Goal: Information Seeking & Learning: Learn about a topic

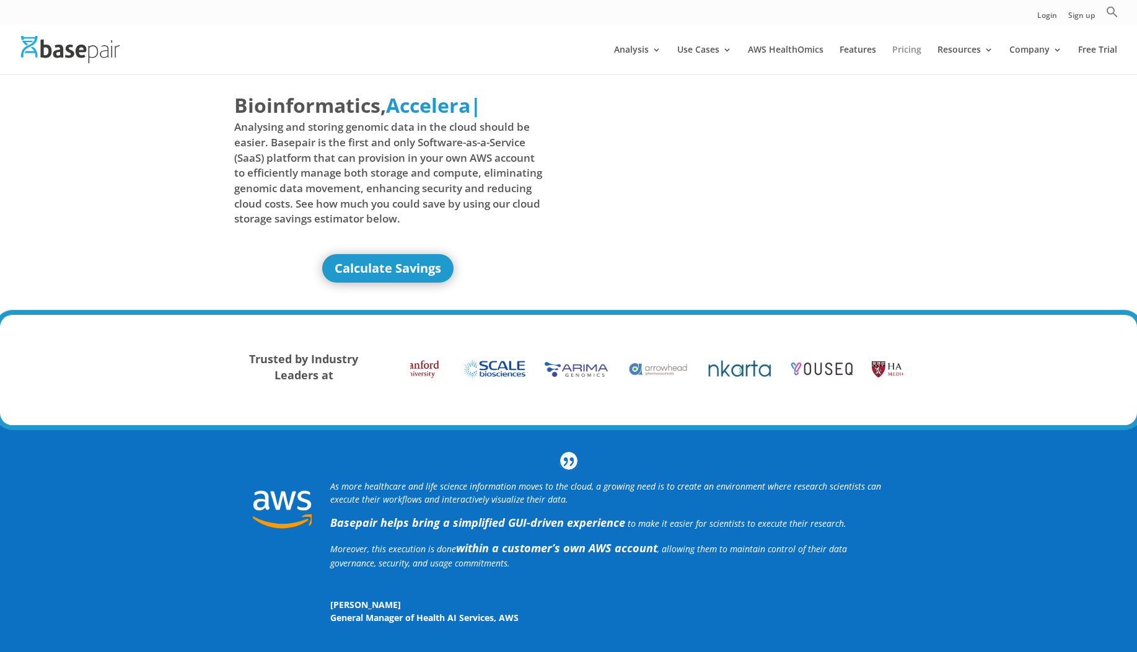
click at [892, 53] on link "Pricing" at bounding box center [906, 59] width 29 height 29
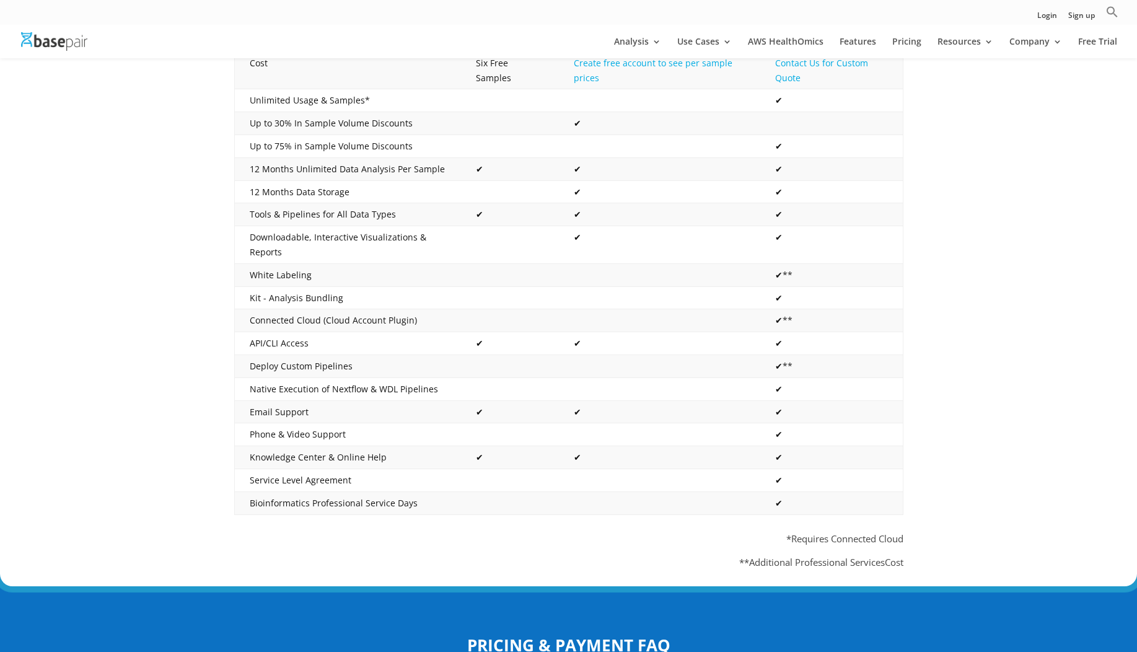
scroll to position [455, 0]
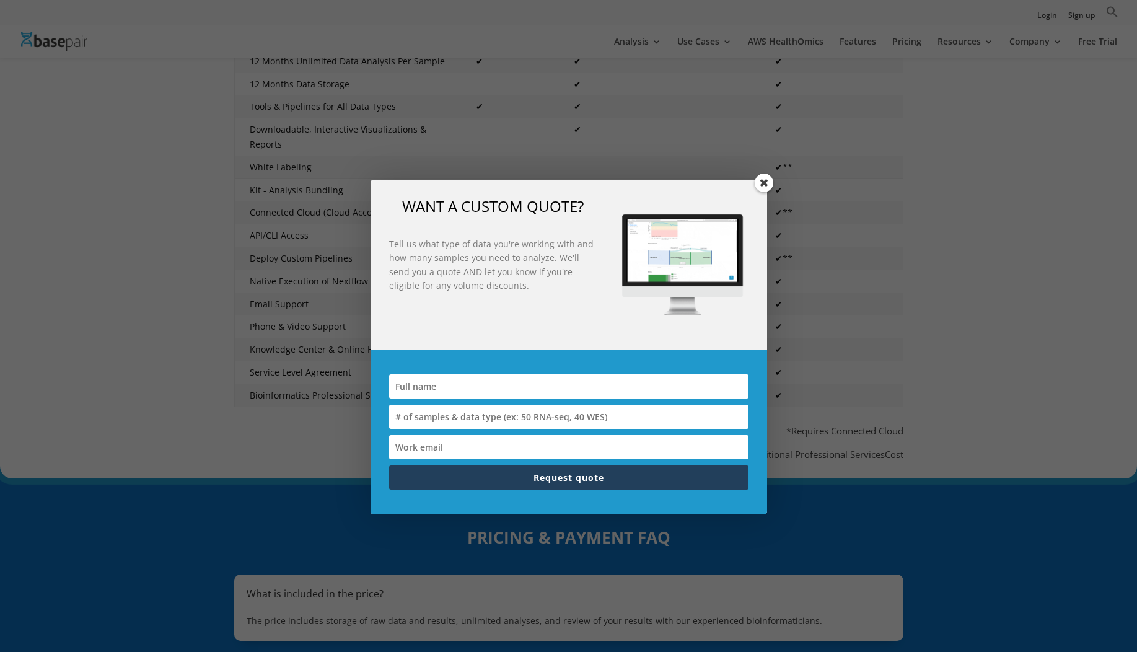
click at [766, 181] on span at bounding box center [764, 182] width 19 height 19
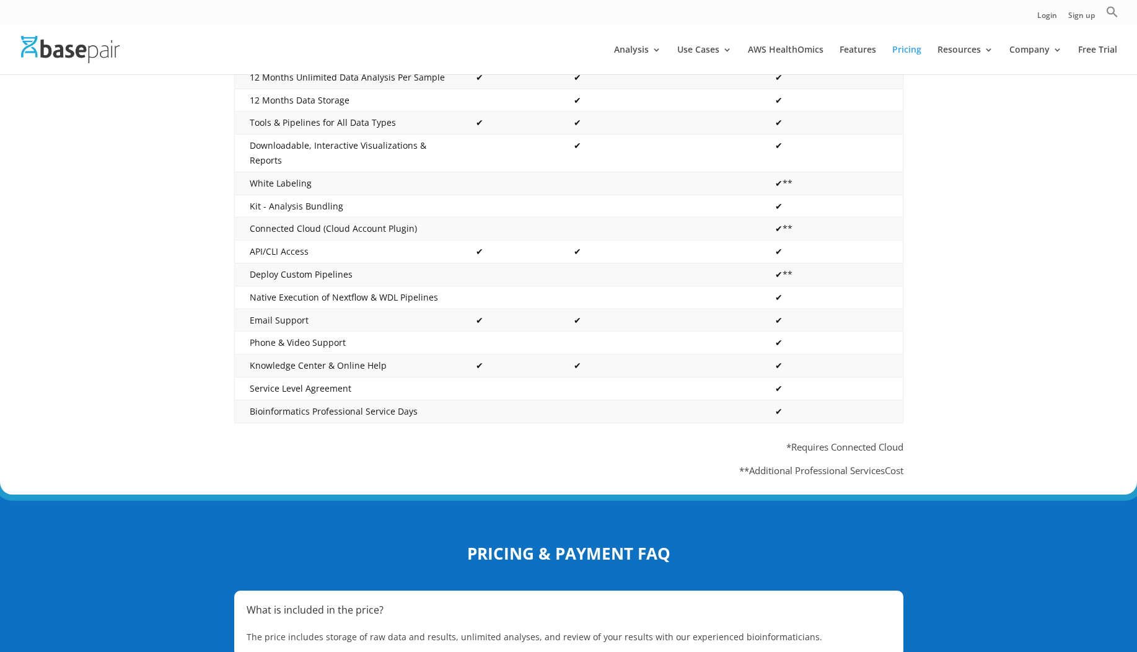
scroll to position [0, 0]
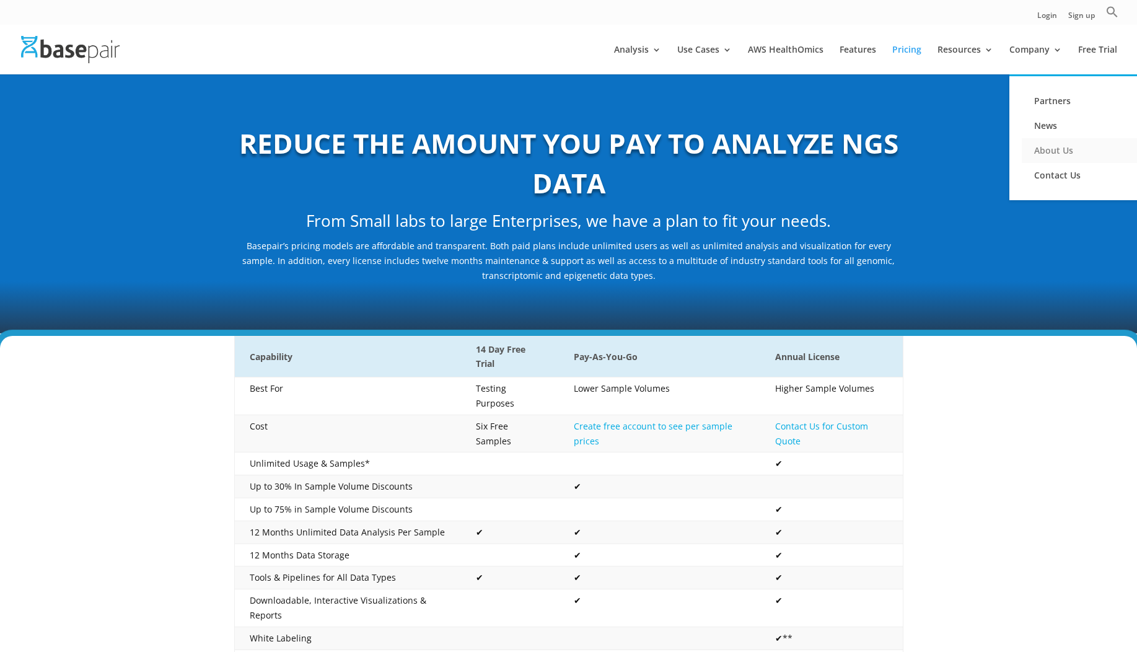
click at [1028, 145] on link "About Us" at bounding box center [1084, 150] width 124 height 25
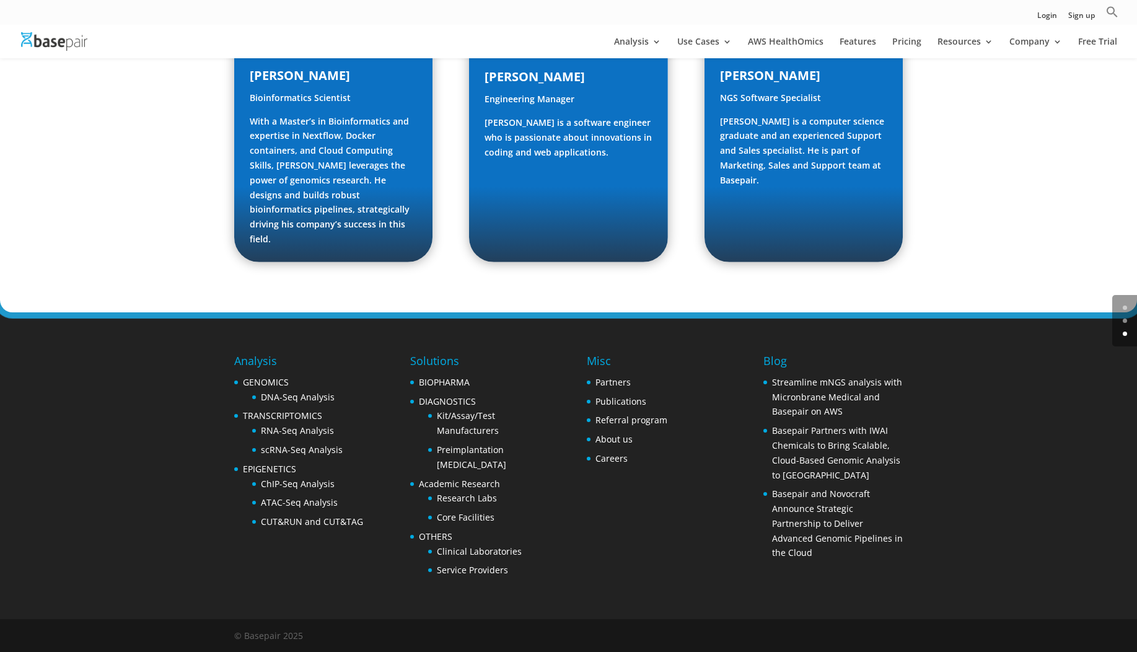
scroll to position [1879, 0]
click at [326, 436] on ul "GENOMICS DNA-Seq Analysis TRANSCRIPTOMICS RNA-Seq Analysis scRNA-Seq Analysis E…" at bounding box center [298, 452] width 129 height 154
click at [323, 403] on link "DNA-Seq Analysis" at bounding box center [298, 397] width 74 height 12
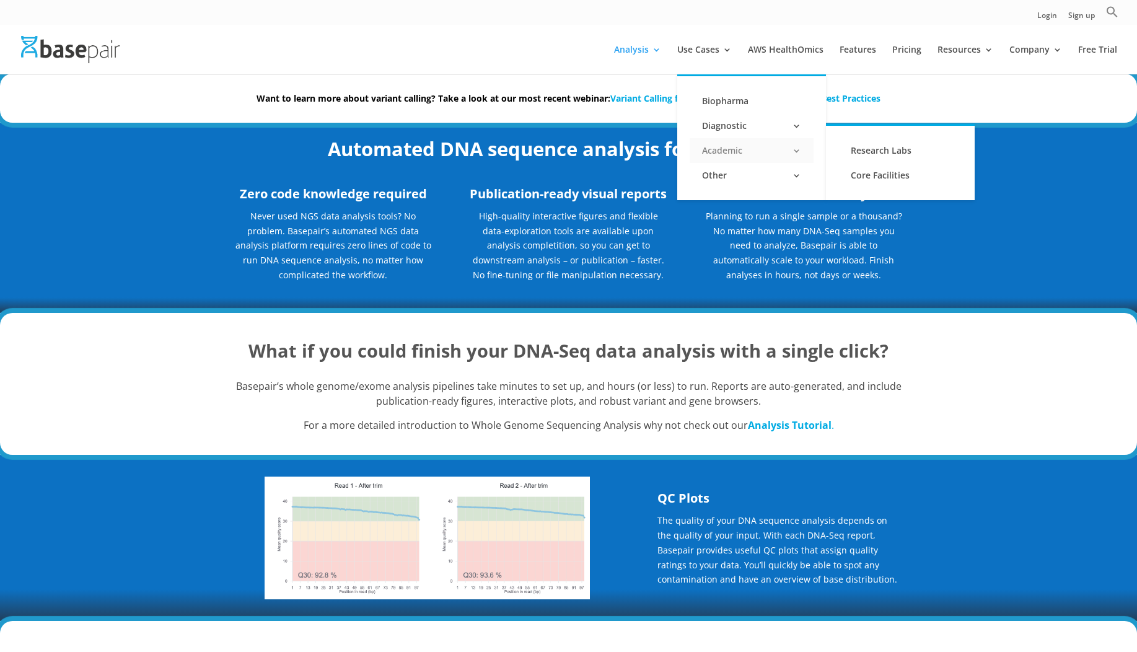
click at [729, 151] on link "Academic" at bounding box center [752, 150] width 124 height 25
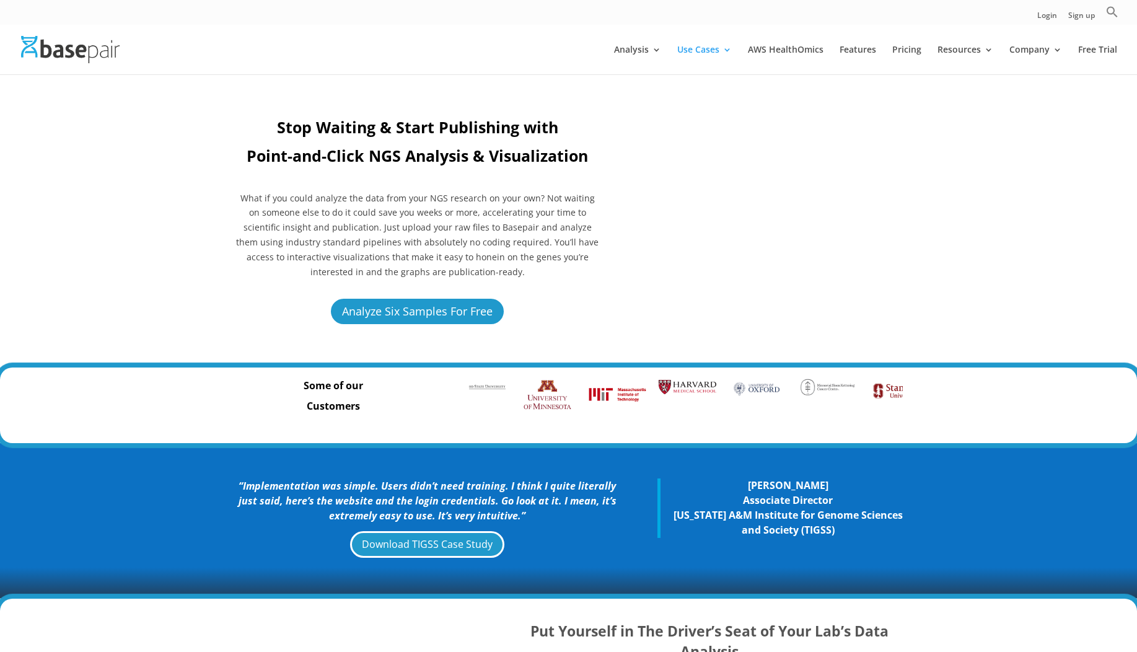
click at [542, 234] on p "What if you could analyze the data from your NGS research on your own? Not wait…" at bounding box center [417, 235] width 367 height 89
click at [892, 54] on link "Pricing" at bounding box center [906, 59] width 29 height 29
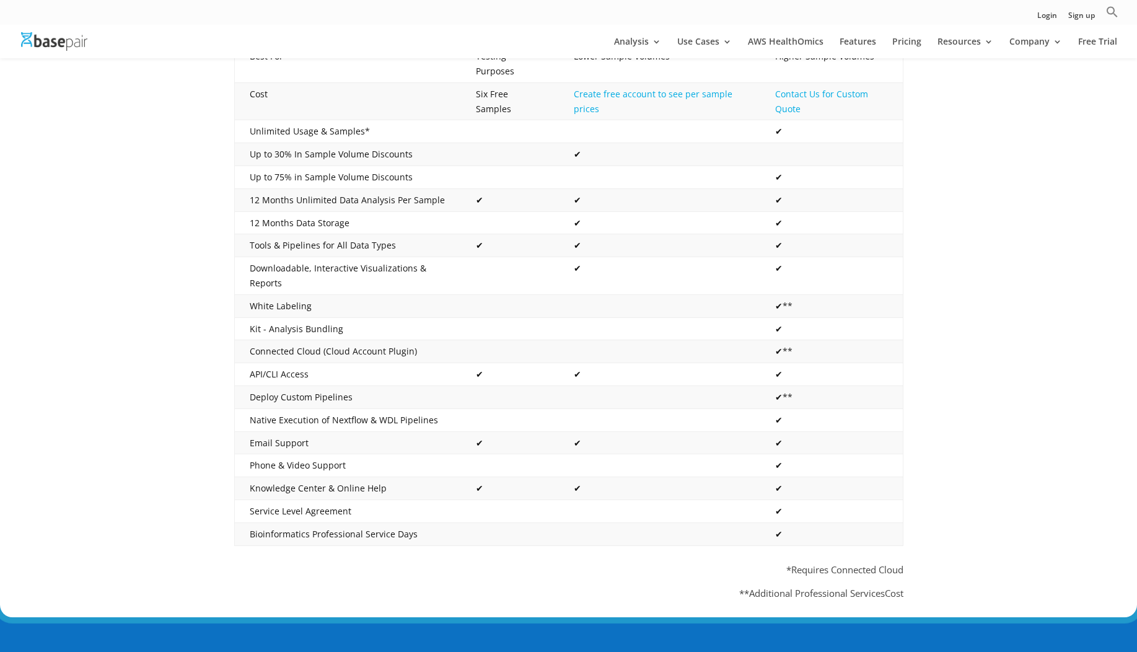
scroll to position [319, 0]
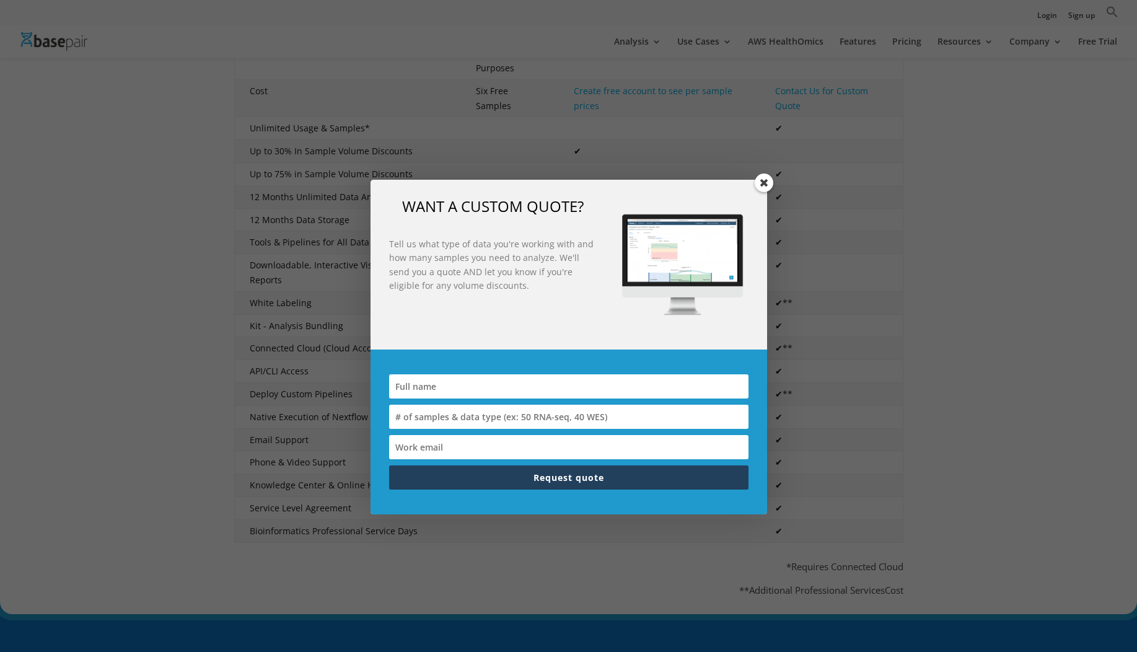
click at [761, 185] on span at bounding box center [764, 182] width 19 height 19
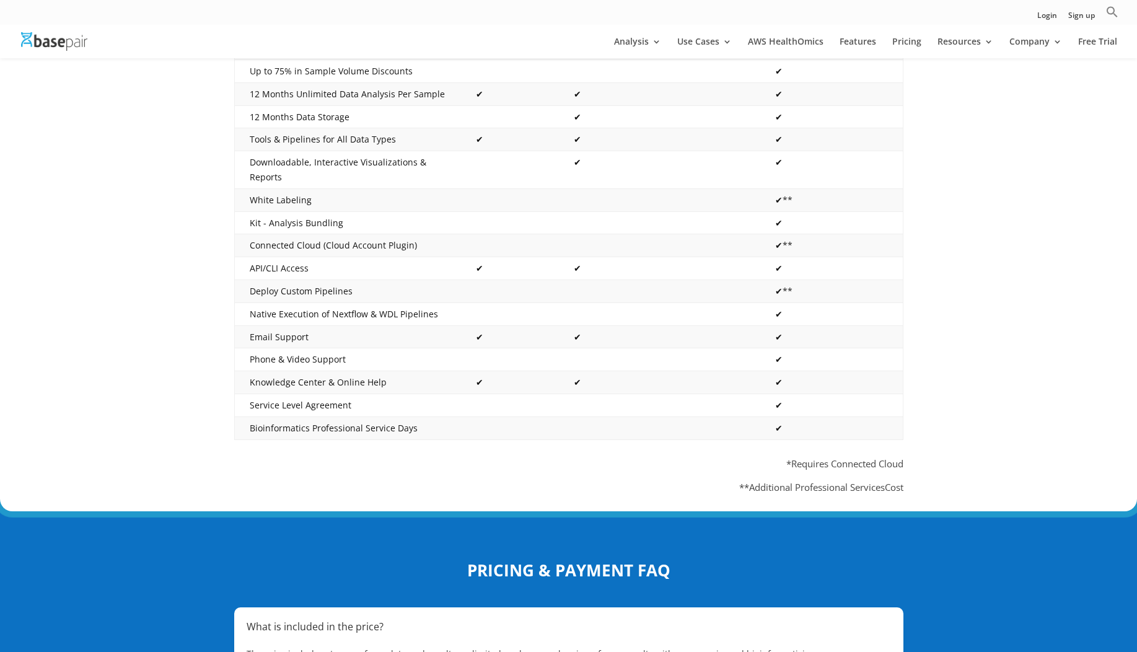
scroll to position [0, 0]
